Goal: Task Accomplishment & Management: Manage account settings

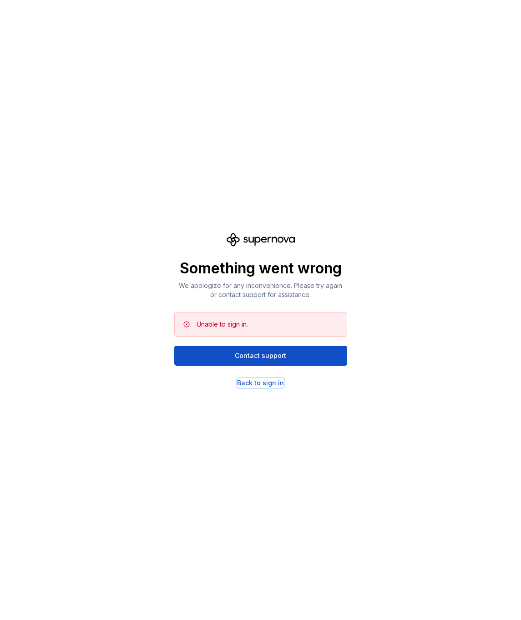
click at [273, 381] on div "Back to sign in" at bounding box center [260, 382] width 47 height 9
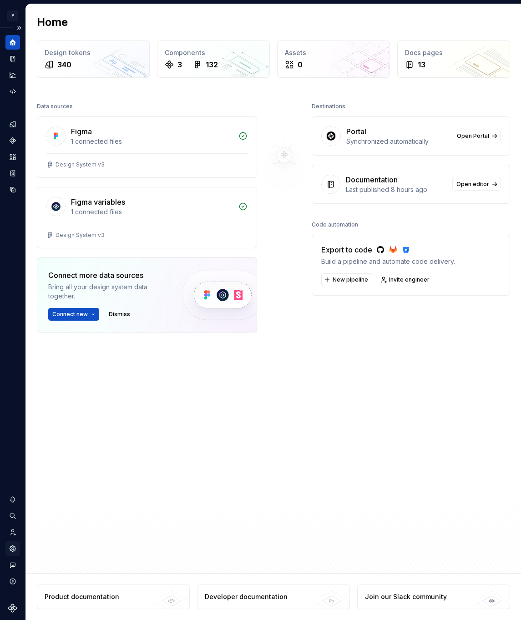
click at [14, 549] on icon "Settings" at bounding box center [13, 548] width 6 height 6
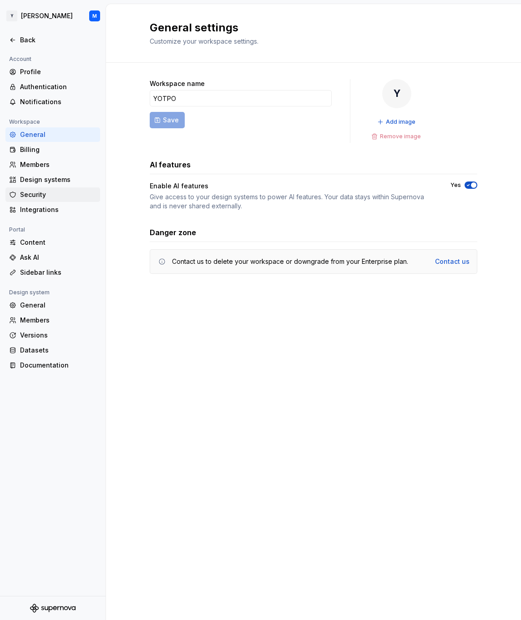
click at [45, 194] on div "Security" at bounding box center [58, 194] width 76 height 9
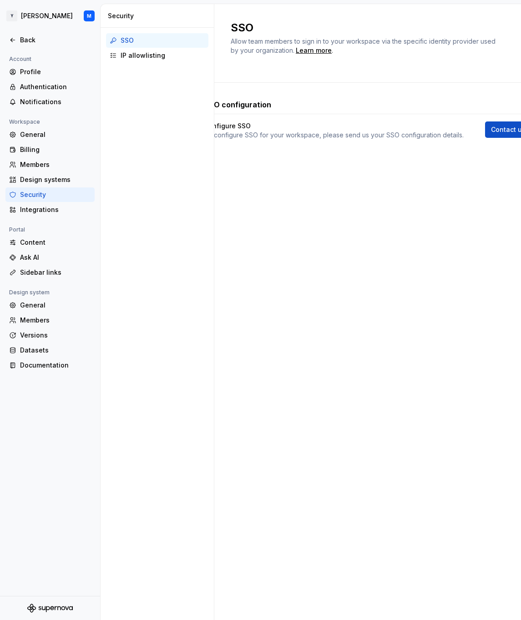
scroll to position [0, 8]
click at [39, 42] on div "Back" at bounding box center [55, 39] width 71 height 9
